Goal: Task Accomplishment & Management: Manage account settings

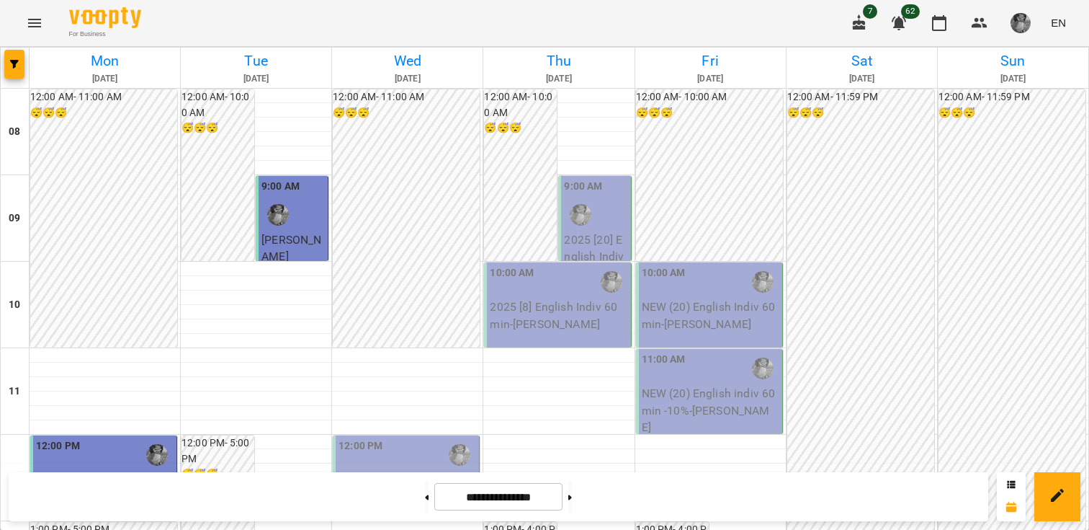
scroll to position [737, 0]
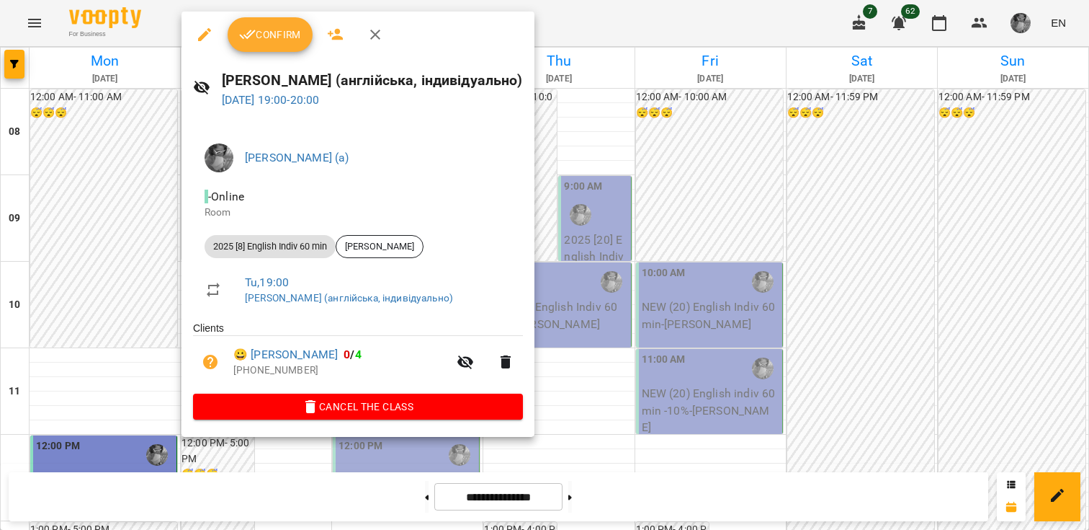
click at [284, 39] on span "Confirm" at bounding box center [270, 34] width 62 height 17
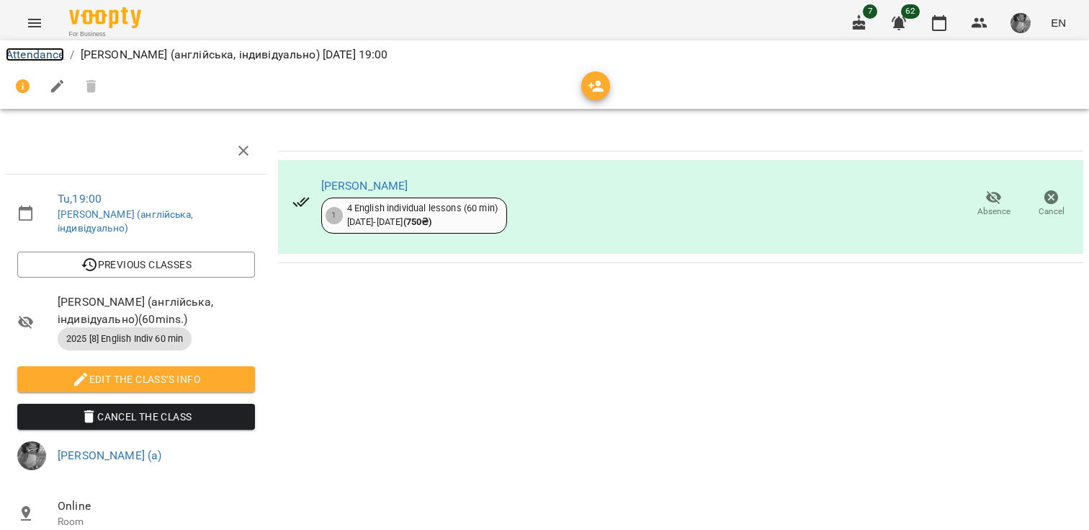
click at [29, 52] on link "Attendance" at bounding box center [35, 55] width 58 height 14
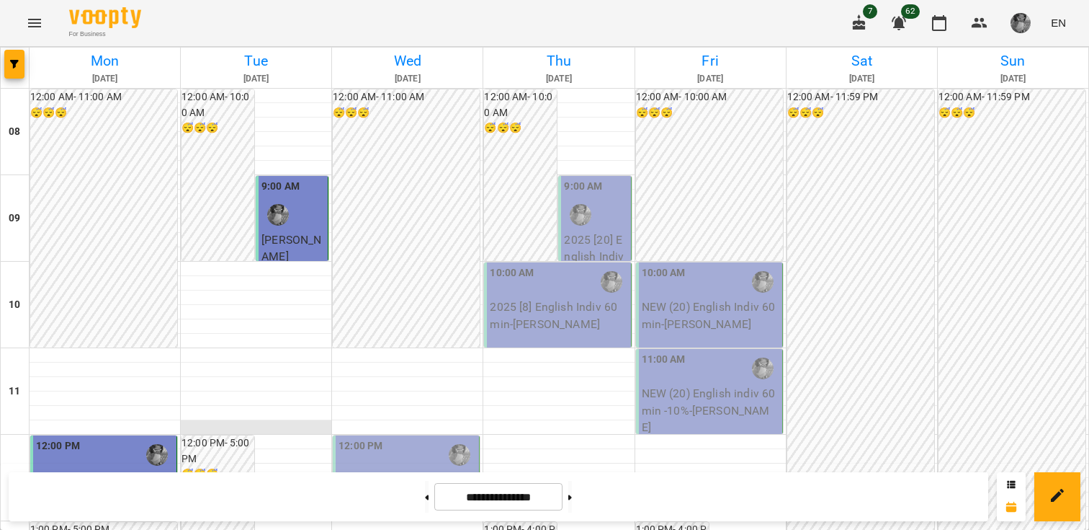
scroll to position [921, 0]
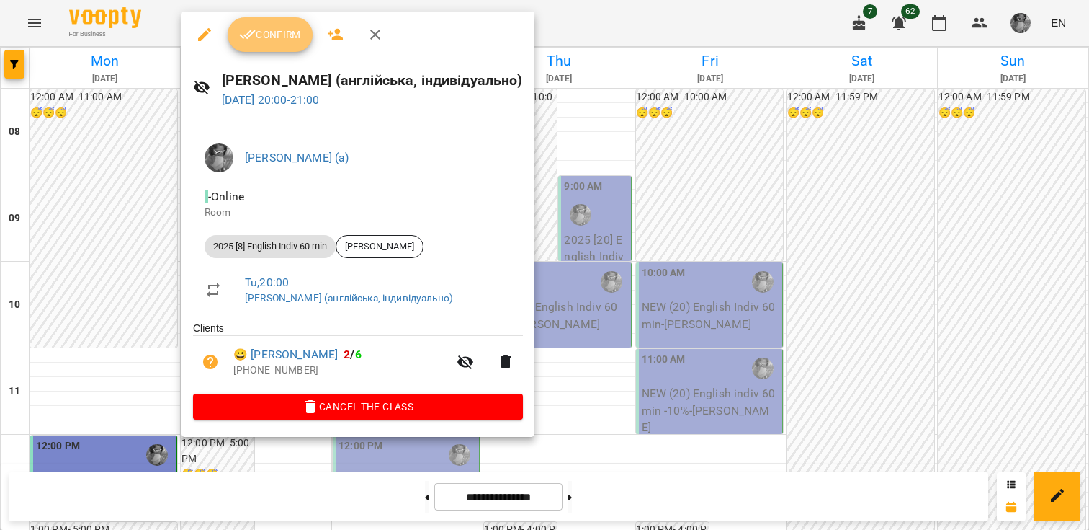
click at [266, 22] on button "Confirm" at bounding box center [270, 34] width 85 height 35
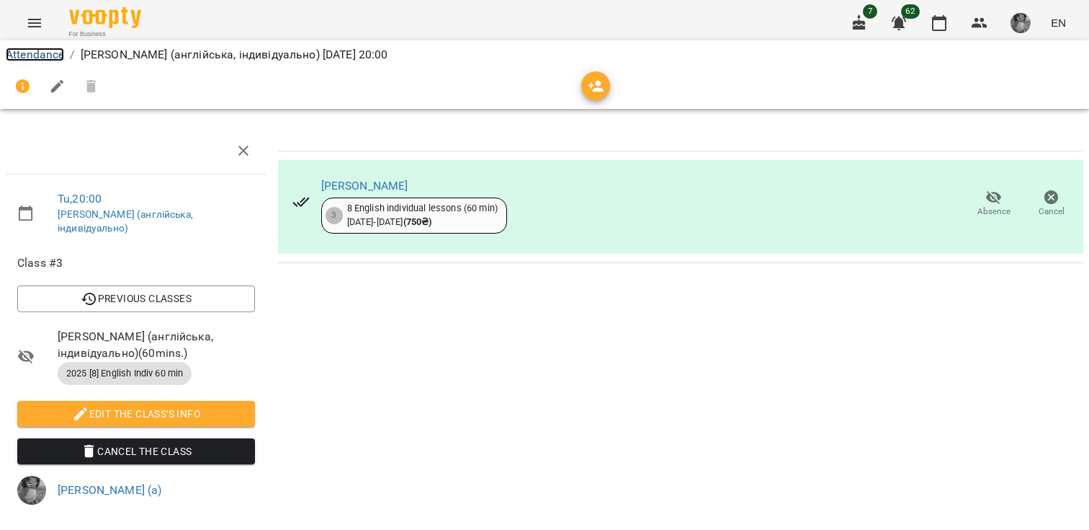
click at [52, 55] on link "Attendance" at bounding box center [35, 55] width 58 height 14
